Goal: Transaction & Acquisition: Purchase product/service

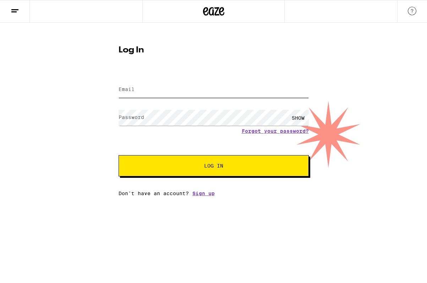
type input "[EMAIL_ADDRESS][DOMAIN_NAME]"
click at [162, 162] on button "Log In" at bounding box center [214, 165] width 190 height 21
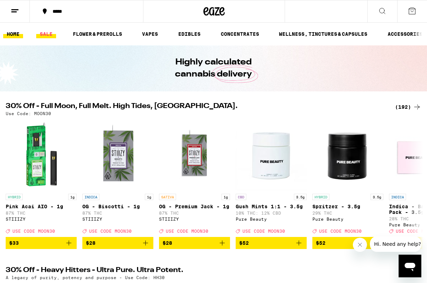
click at [52, 32] on link "SALE" at bounding box center [46, 34] width 20 height 9
